Goal: Task Accomplishment & Management: Use online tool/utility

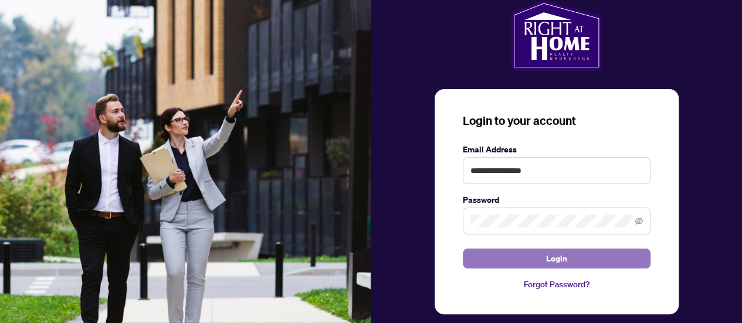
click at [569, 250] on button "Login" at bounding box center [557, 259] width 188 height 20
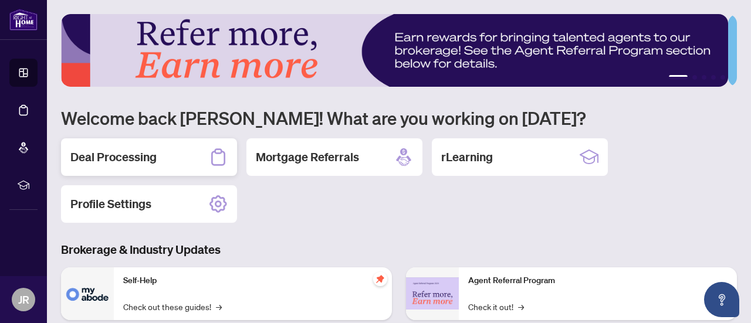
click at [122, 160] on h2 "Deal Processing" at bounding box center [113, 157] width 86 height 16
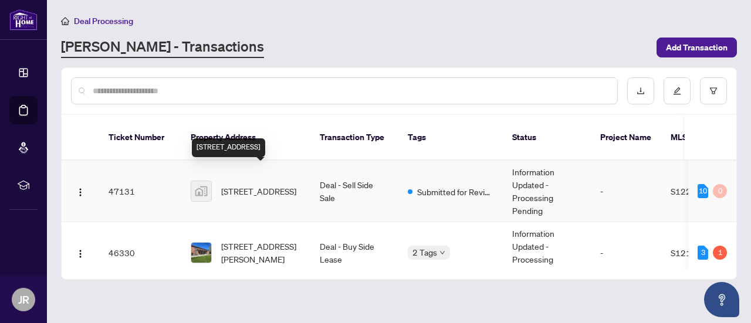
click at [275, 185] on span "[STREET_ADDRESS]" at bounding box center [258, 191] width 75 height 13
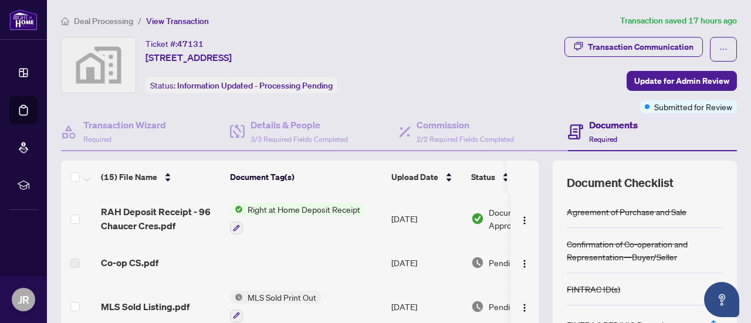
click at [255, 210] on span "Right at Home Deposit Receipt" at bounding box center [304, 209] width 122 height 13
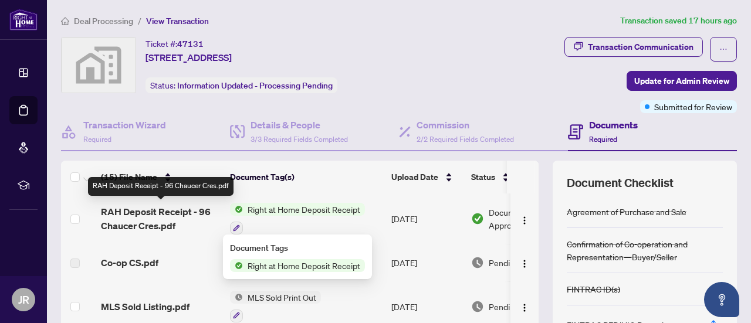
click at [128, 217] on span "RAH Deposit Receipt - 96 Chaucer Cres.pdf" at bounding box center [161, 219] width 120 height 28
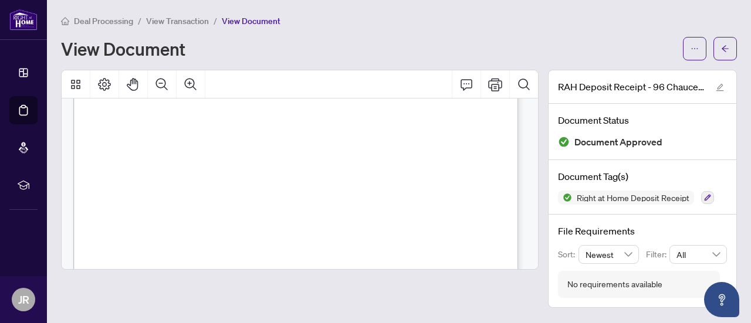
scroll to position [133, 0]
click at [499, 88] on icon "Print" at bounding box center [495, 84] width 14 height 13
click at [357, 40] on div "View Document" at bounding box center [368, 48] width 615 height 19
click at [122, 18] on span "Deal Processing" at bounding box center [103, 21] width 59 height 11
